Goal: Check status

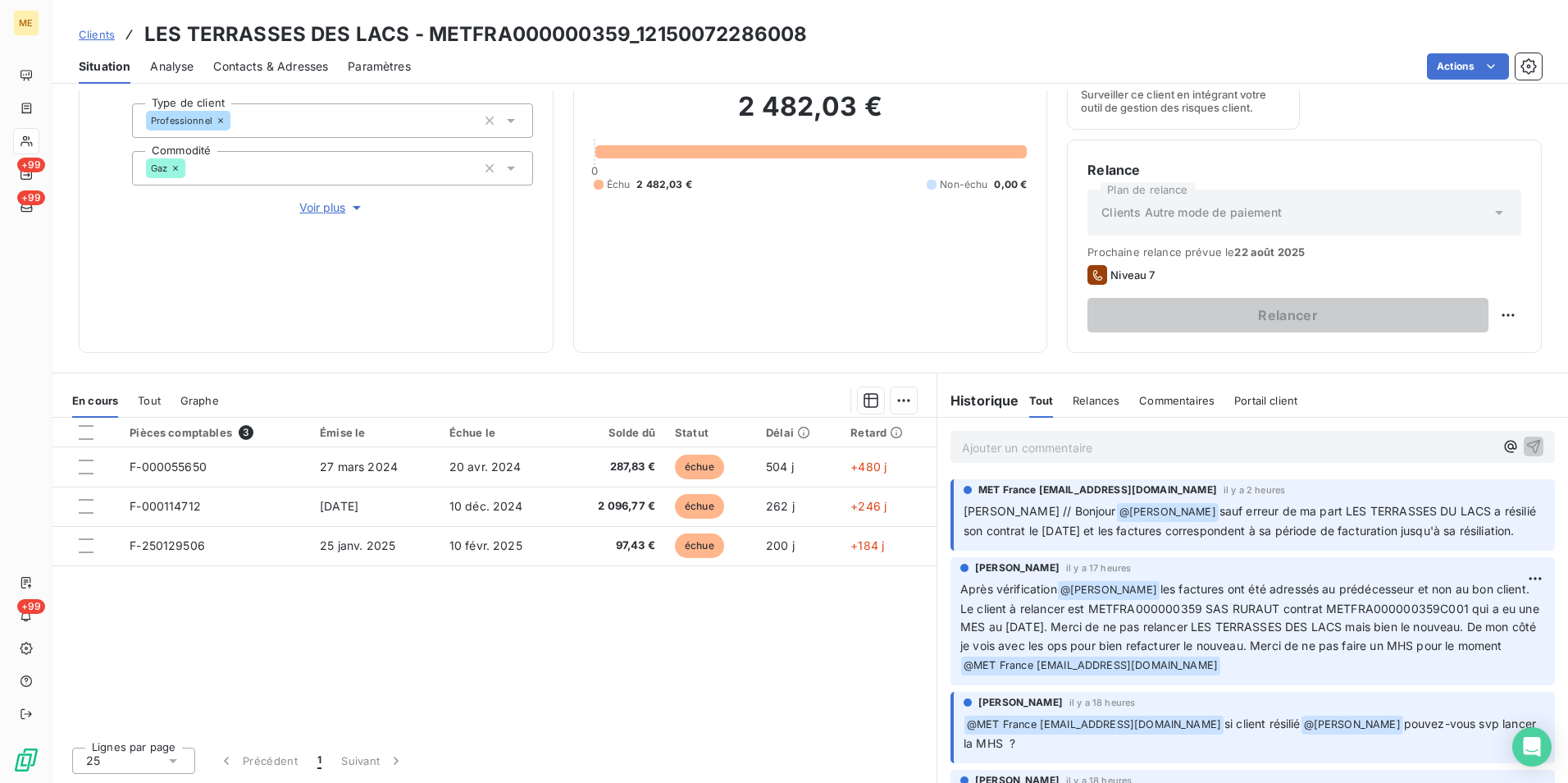
click at [1024, 458] on div "Ajouter un commentaire ﻿" at bounding box center [1253, 446] width 604 height 32
click at [990, 440] on p "Ajouter un commentaire ﻿" at bounding box center [1227, 447] width 533 height 21
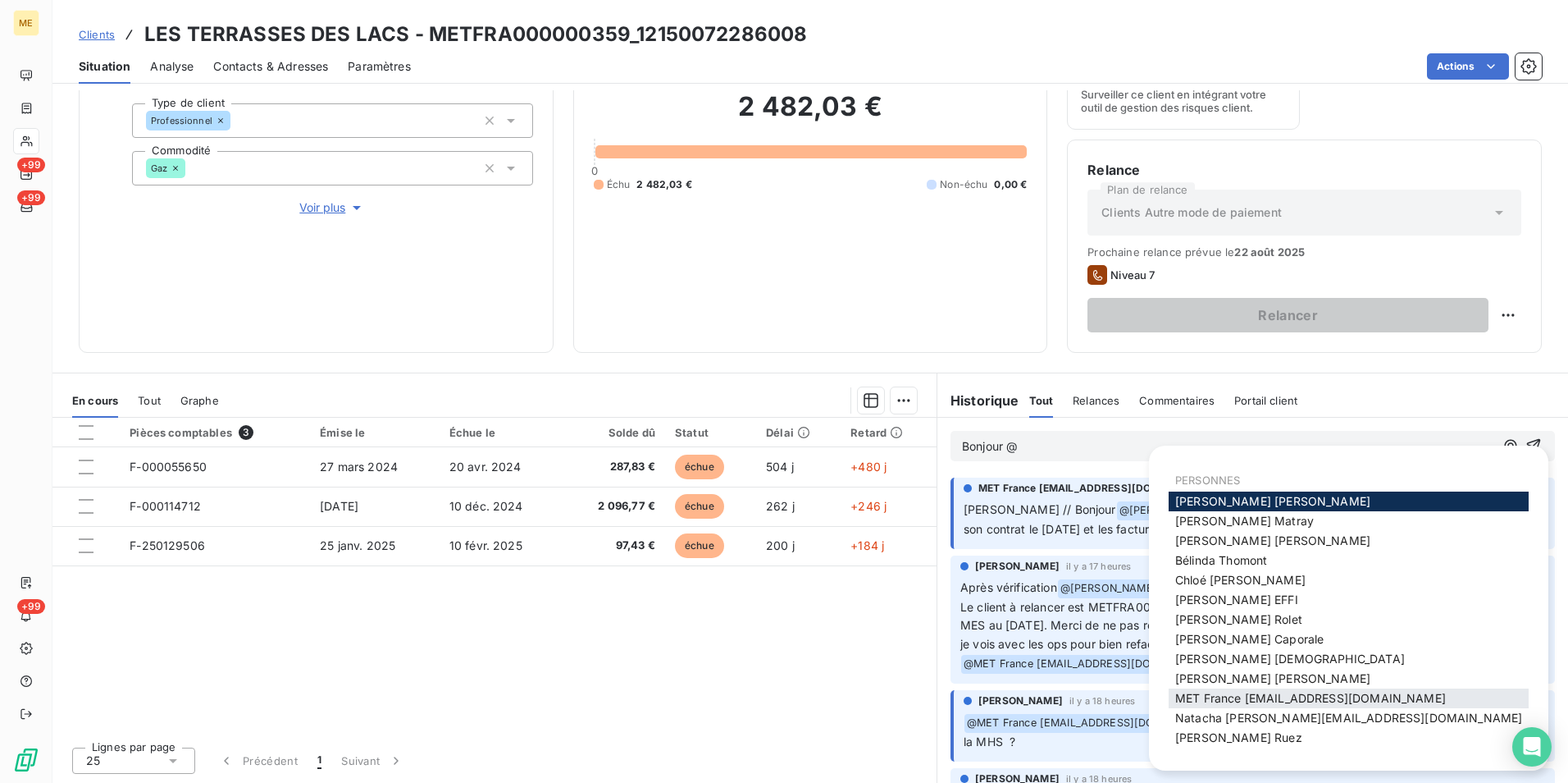
click at [1286, 700] on span "MET France [EMAIL_ADDRESS][DOMAIN_NAME]" at bounding box center [1310, 698] width 271 height 14
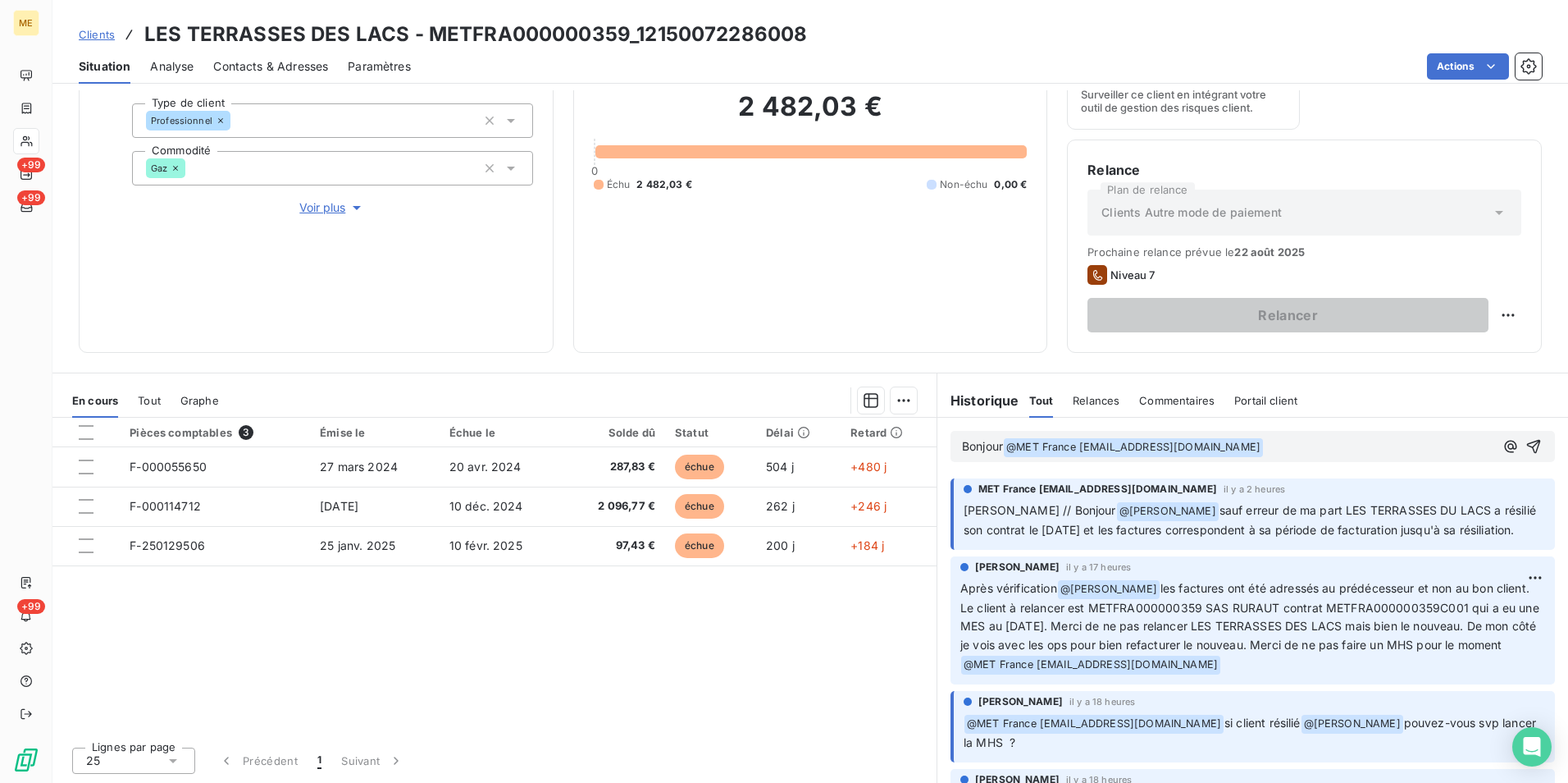
click at [1006, 441] on span "@ MET [GEOGRAPHIC_DATA] [EMAIL_ADDRESS][DOMAIN_NAME] ﻿" at bounding box center [1133, 447] width 259 height 19
click at [1004, 445] on span "@ MET [GEOGRAPHIC_DATA] [EMAIL_ADDRESS][DOMAIN_NAME] ﻿" at bounding box center [1133, 447] width 259 height 19
click at [1004, 448] on span "@ MET [GEOGRAPHIC_DATA] [EMAIL_ADDRESS][DOMAIN_NAME] ﻿" at bounding box center [1133, 447] width 259 height 19
click at [999, 449] on span "Bonjour" at bounding box center [982, 446] width 41 height 14
click at [1323, 451] on p "Bonjour @ MET [GEOGRAPHIC_DATA] [EMAIL_ADDRESS][DOMAIN_NAME] ﻿ ﻿" at bounding box center [1227, 447] width 533 height 20
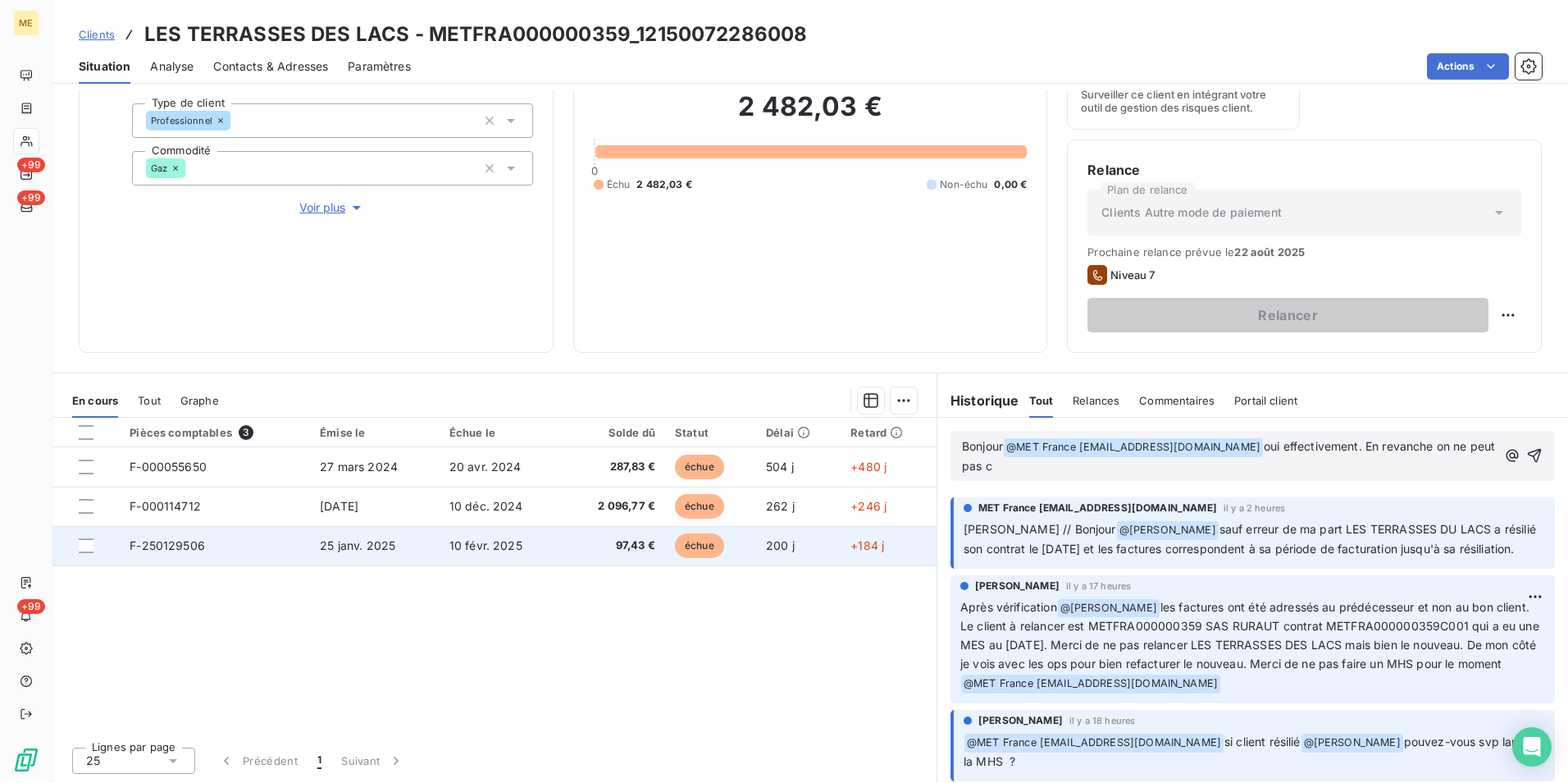
click at [168, 543] on span "F-250129506" at bounding box center [167, 546] width 76 height 14
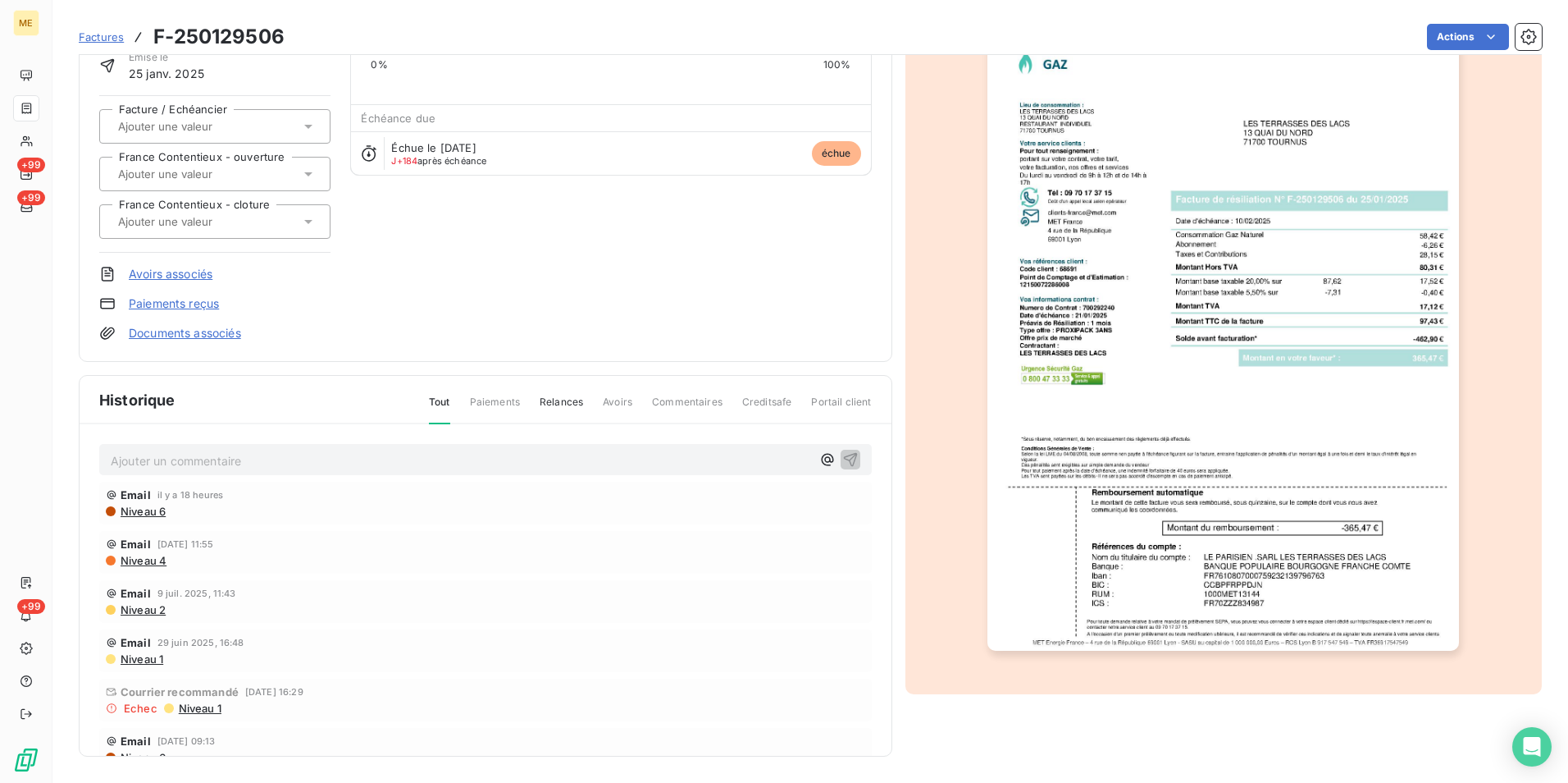
scroll to position [123, 0]
click at [502, 405] on span "Paiements" at bounding box center [494, 411] width 50 height 28
click at [1326, 475] on img "button" at bounding box center [1223, 317] width 471 height 668
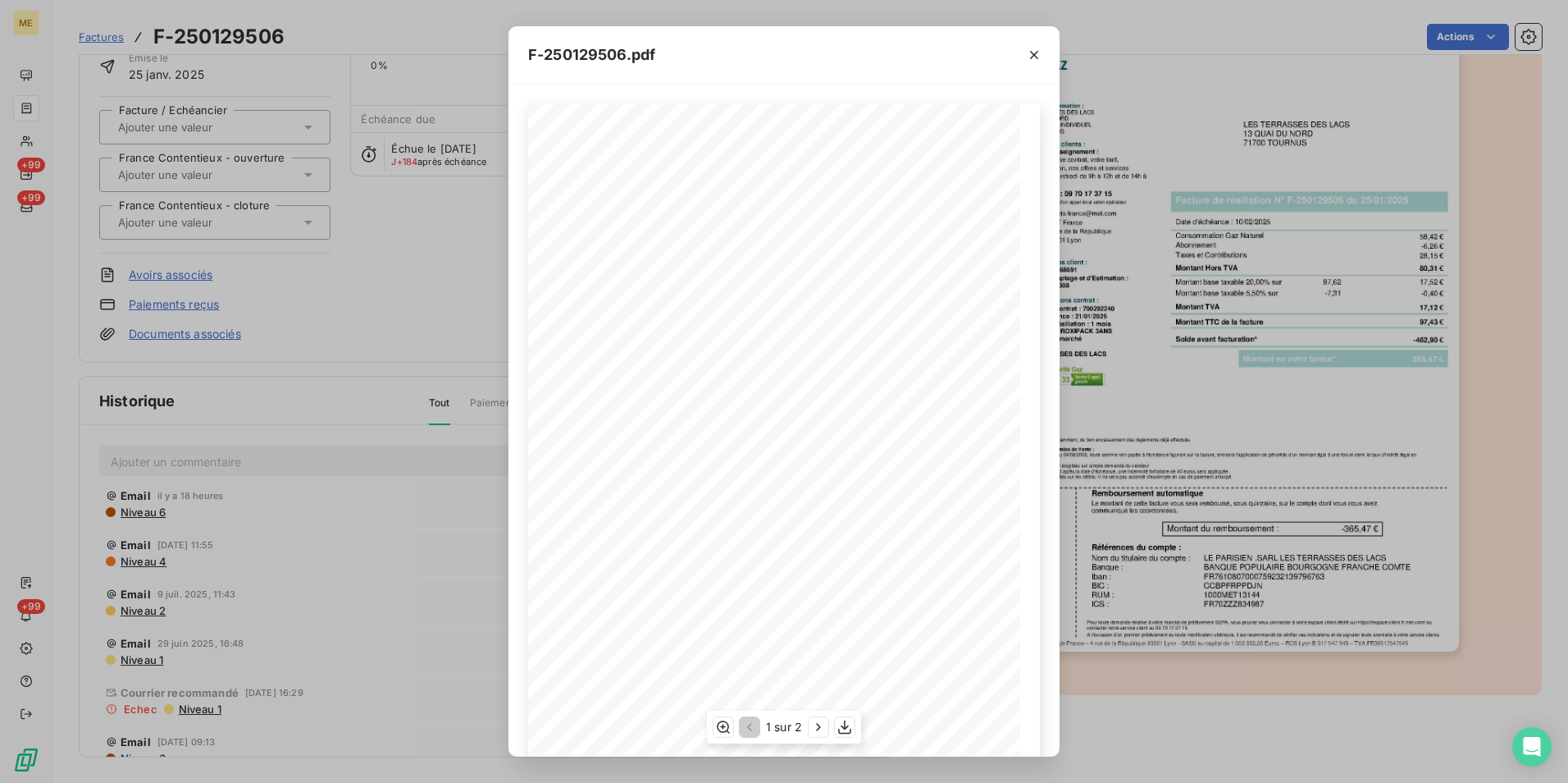
scroll to position [62, 0]
click at [818, 724] on icon "button" at bounding box center [818, 727] width 17 height 17
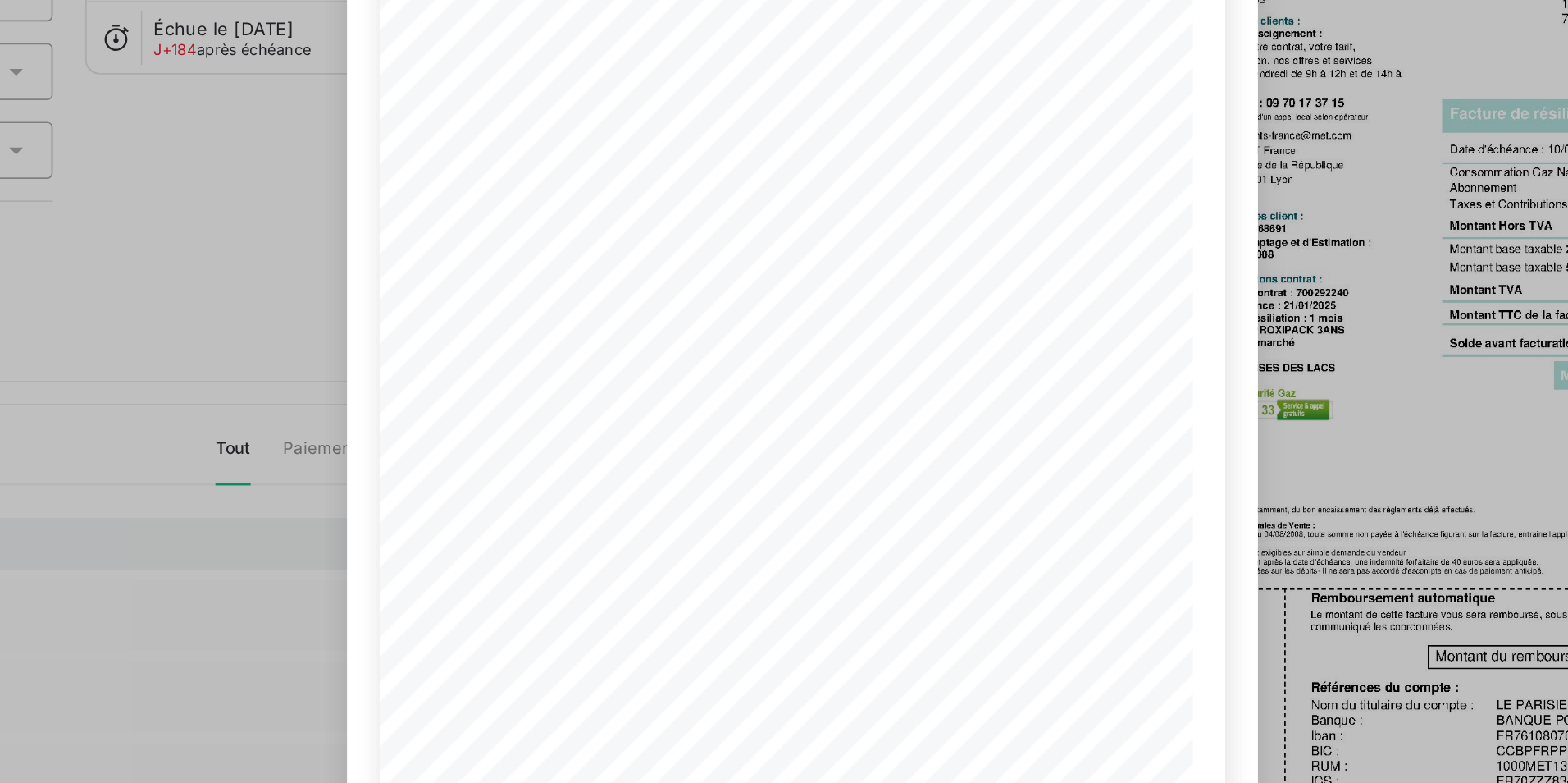
click at [465, 312] on div "F-250129506.pdf Détail de votre facture : Document à conserver 10 ans Numéro F-…" at bounding box center [784, 391] width 1568 height 783
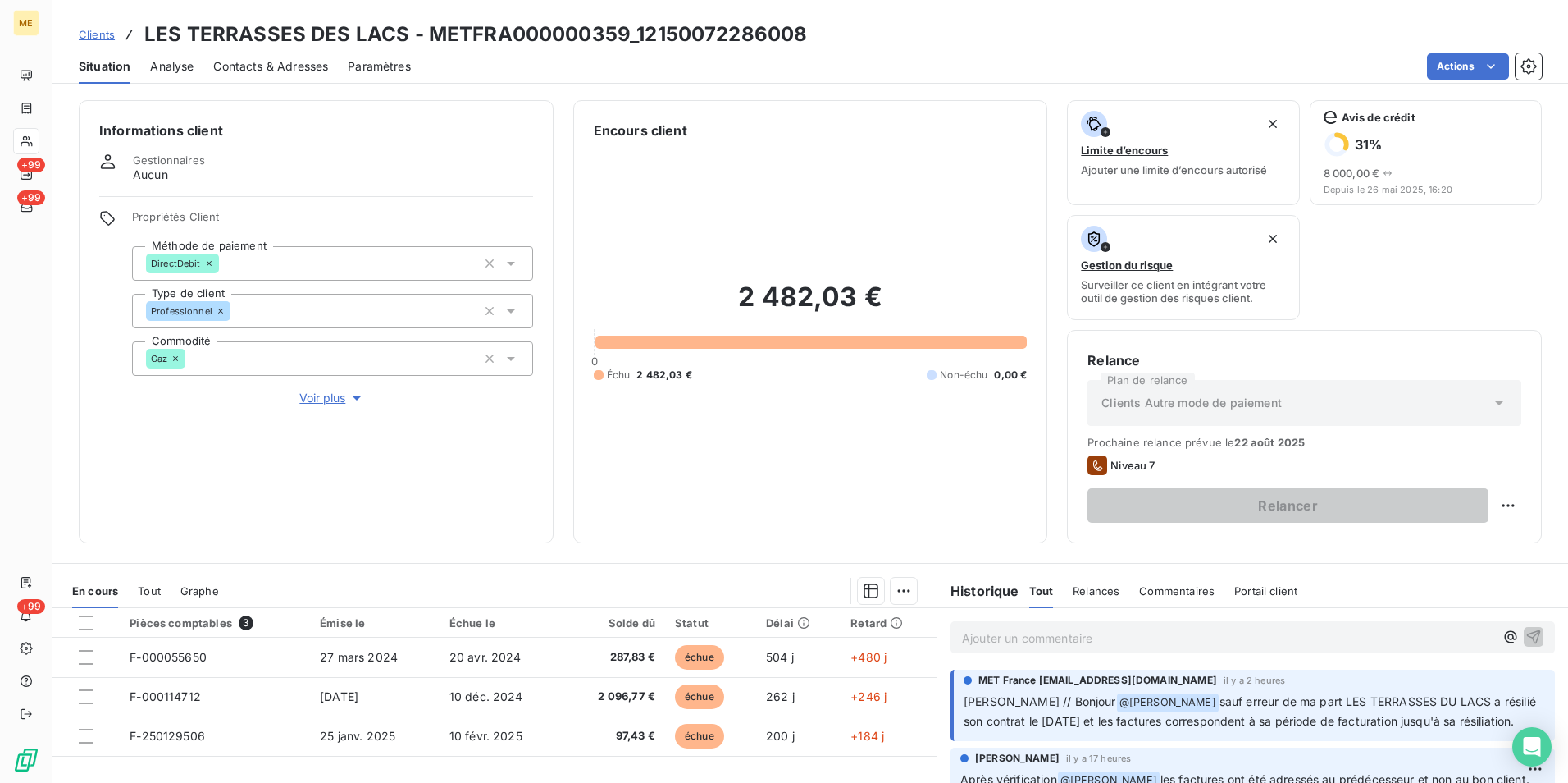
click at [1087, 642] on p "Ajouter un commentaire ﻿" at bounding box center [1227, 637] width 533 height 21
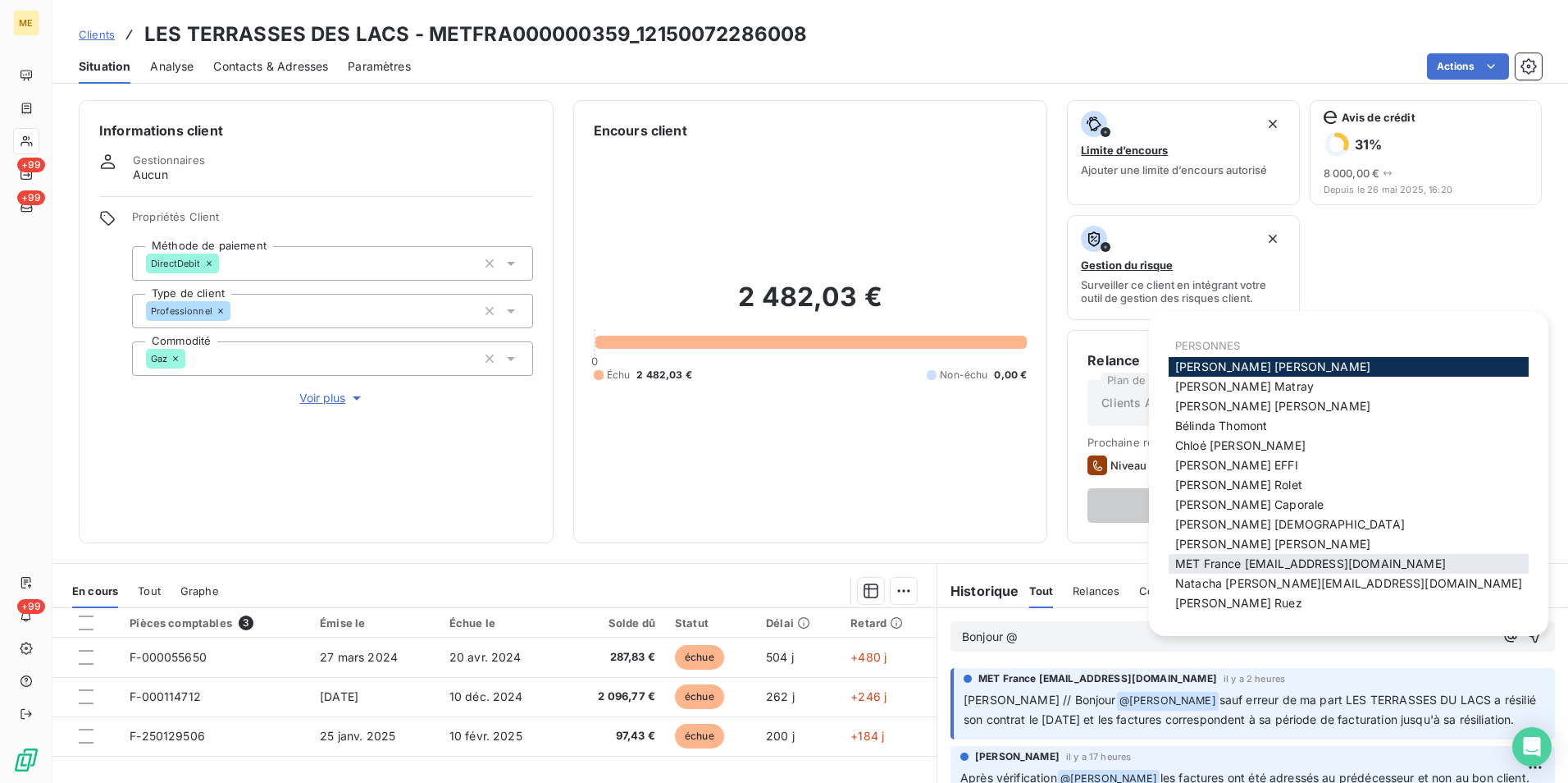
click at [1303, 569] on span "MET France [EMAIL_ADDRESS][DOMAIN_NAME]" at bounding box center [1310, 563] width 271 height 14
